Goal: Task Accomplishment & Management: Manage account settings

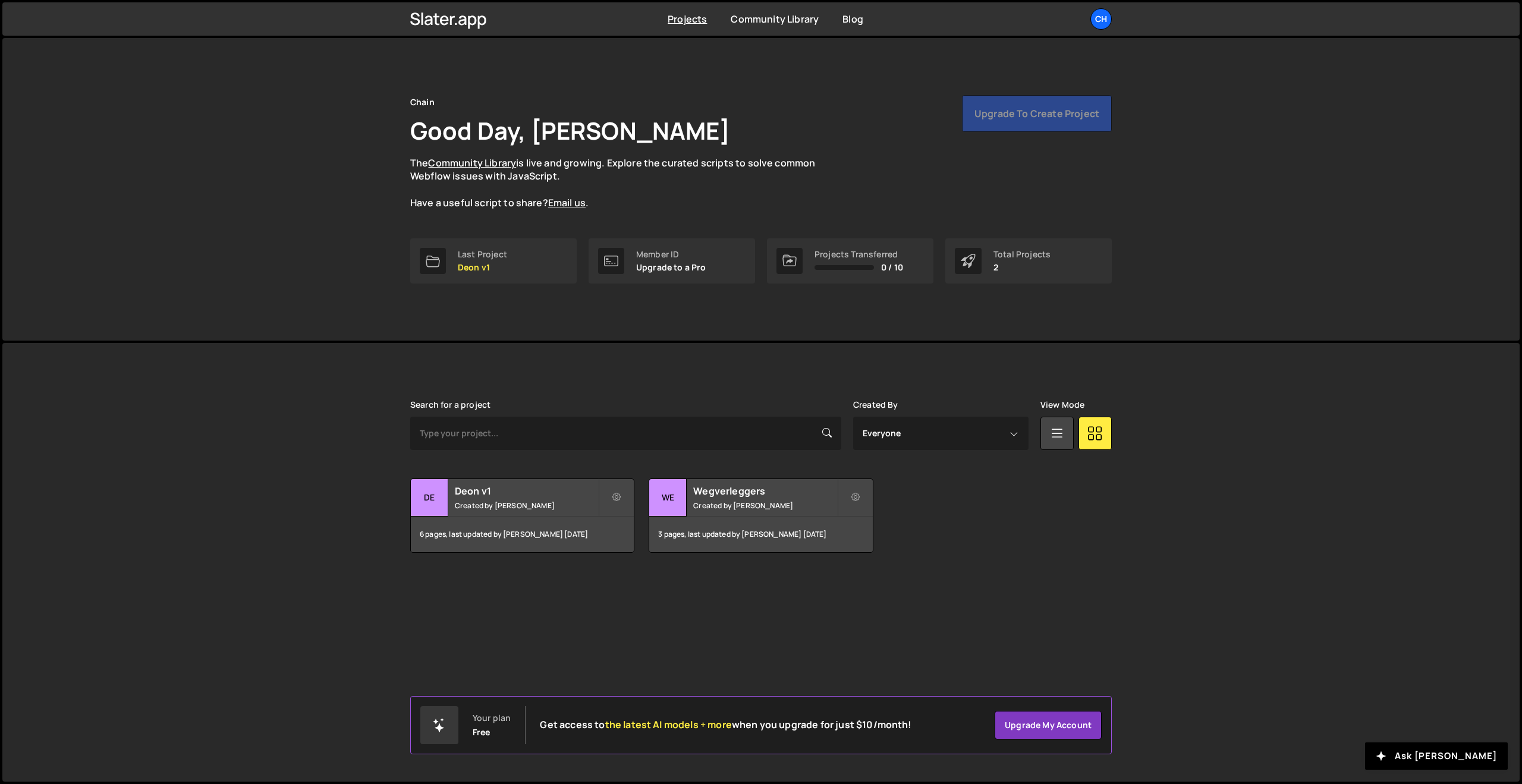
click at [713, 584] on div "[PERSON_NAME] is designed for desktop use. Please use a larger screen to access…" at bounding box center [761, 476] width 737 height 267
click at [613, 498] on icon at bounding box center [616, 498] width 8 height 12
click at [632, 544] on link "Edit Project" at bounding box center [671, 546] width 142 height 19
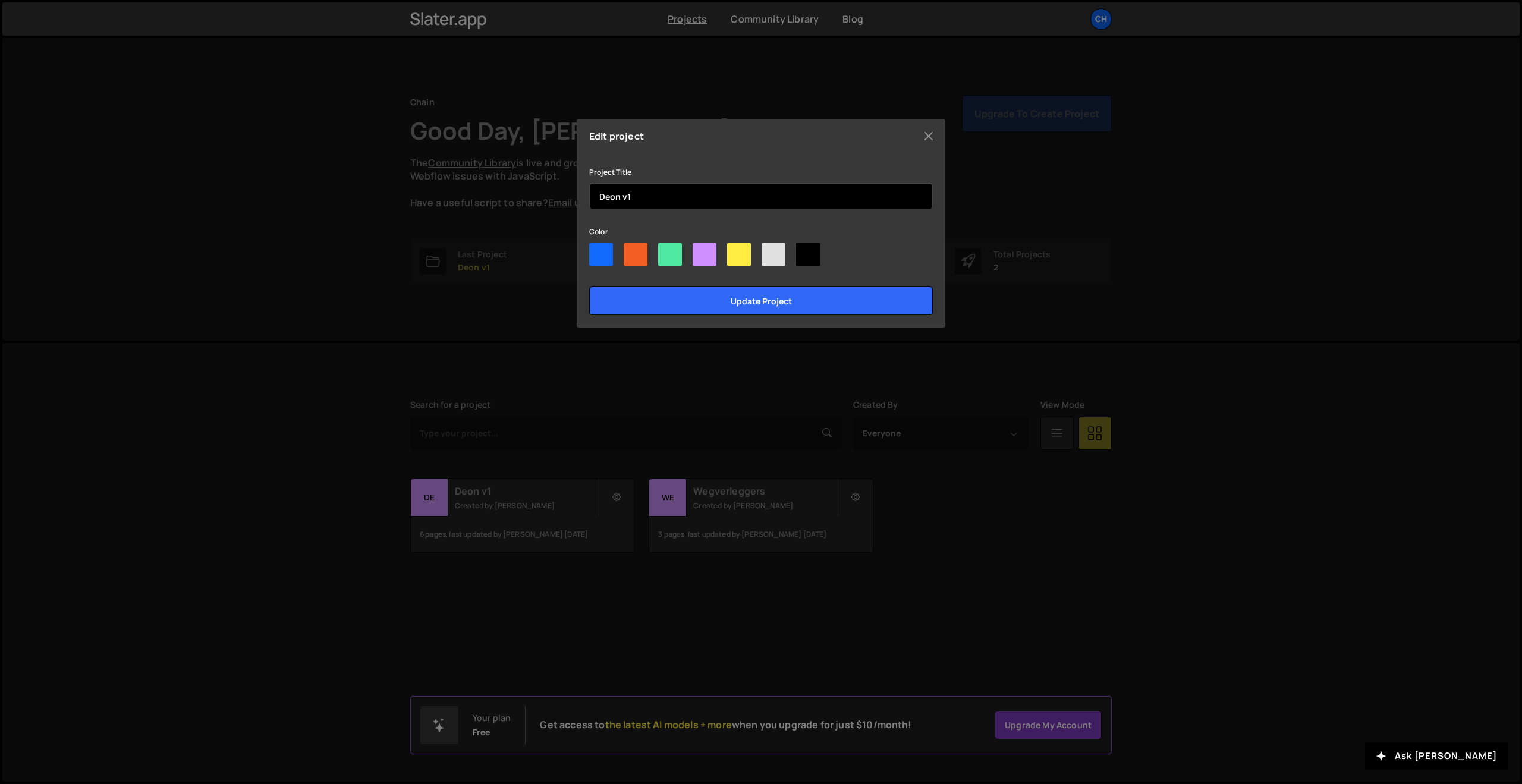
click at [708, 203] on input "Deon v1" at bounding box center [761, 196] width 344 height 26
type input "[PERSON_NAME]"
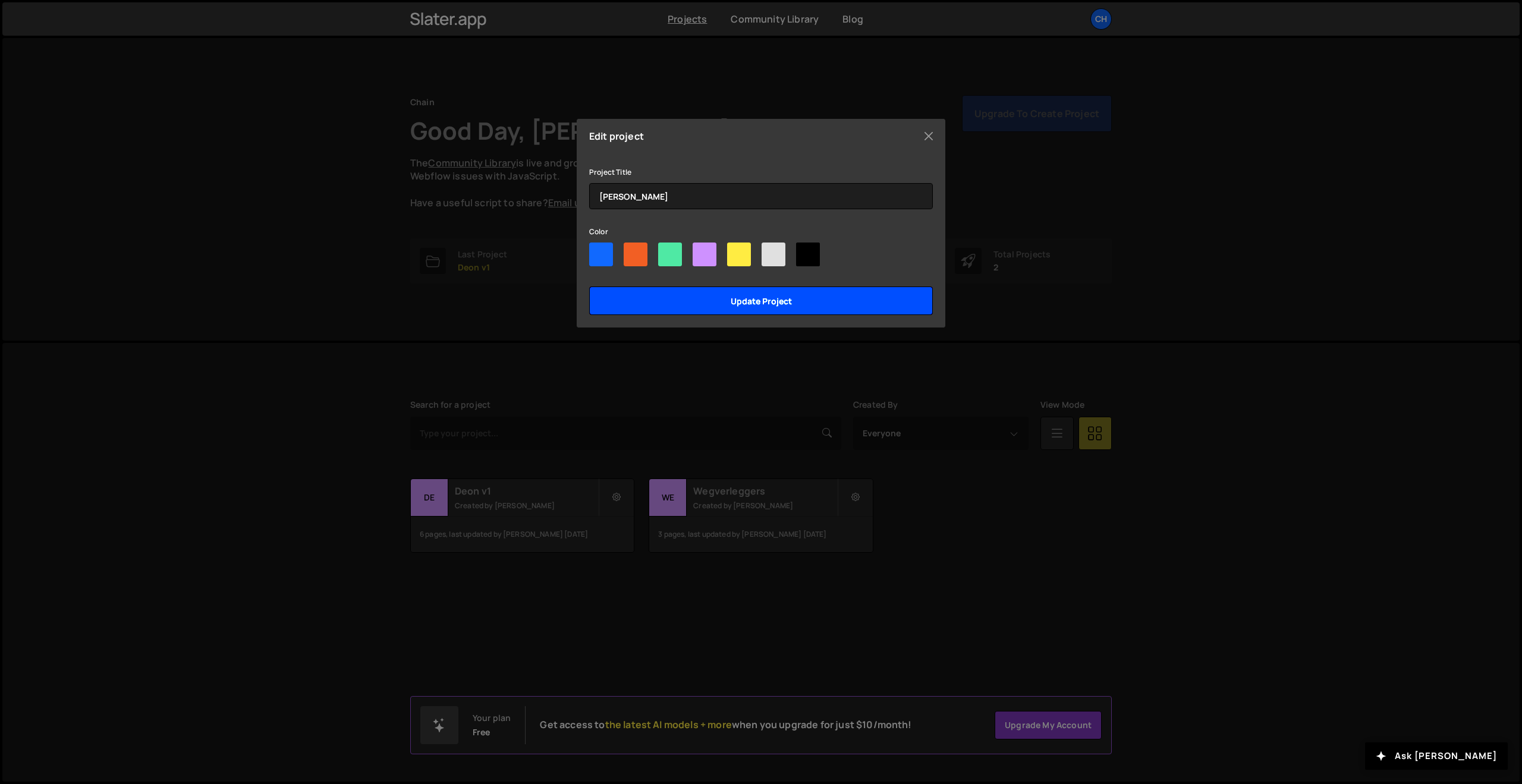
click at [751, 308] on input "Update project" at bounding box center [761, 300] width 344 height 28
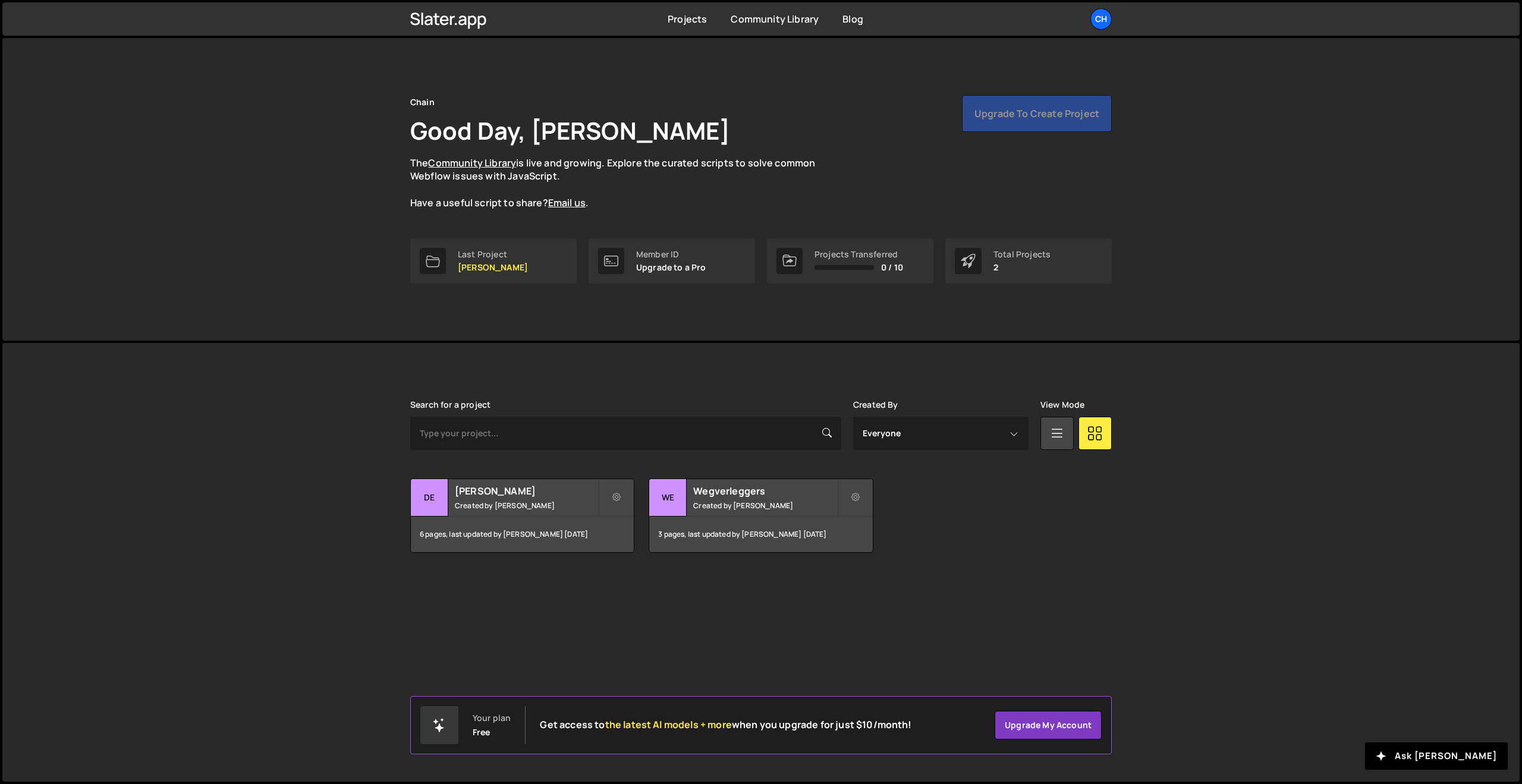
click at [825, 571] on div "[PERSON_NAME] is designed for desktop use. Please use a larger screen to access…" at bounding box center [761, 476] width 737 height 267
click at [742, 489] on h2 "Wegverleggers" at bounding box center [765, 491] width 143 height 13
